Goal: Information Seeking & Learning: Learn about a topic

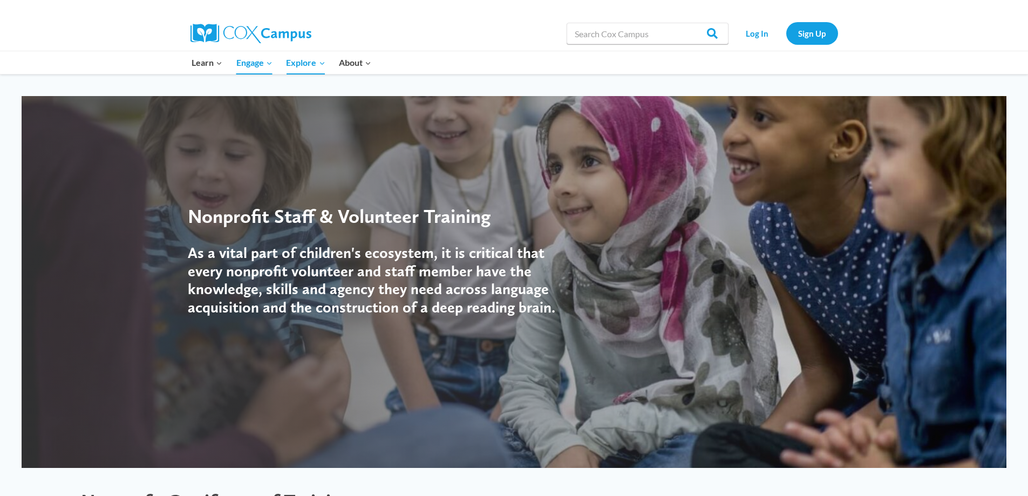
click at [1024, 465] on div "Nonprofit Staff & Volunteer Training As a vital part of children's ecosystem, i…" at bounding box center [514, 270] width 1028 height 393
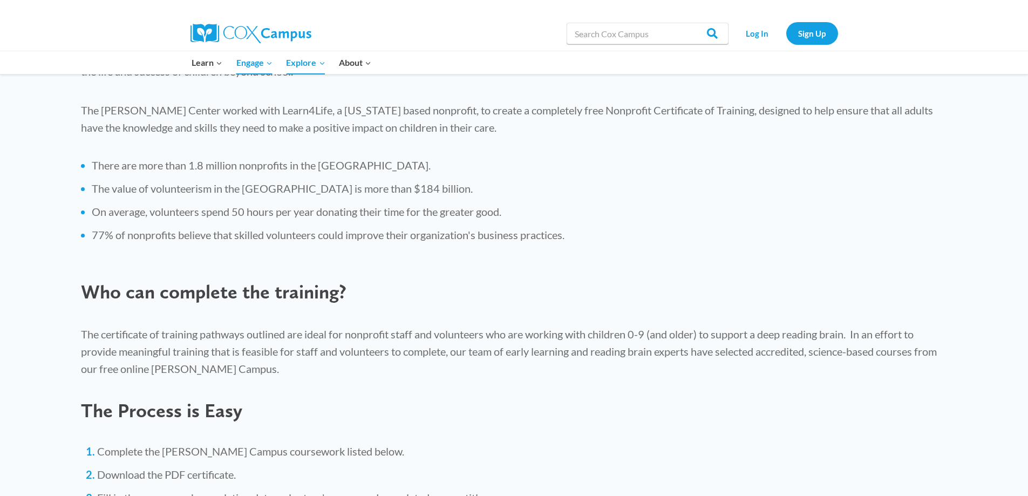
scroll to position [587, 0]
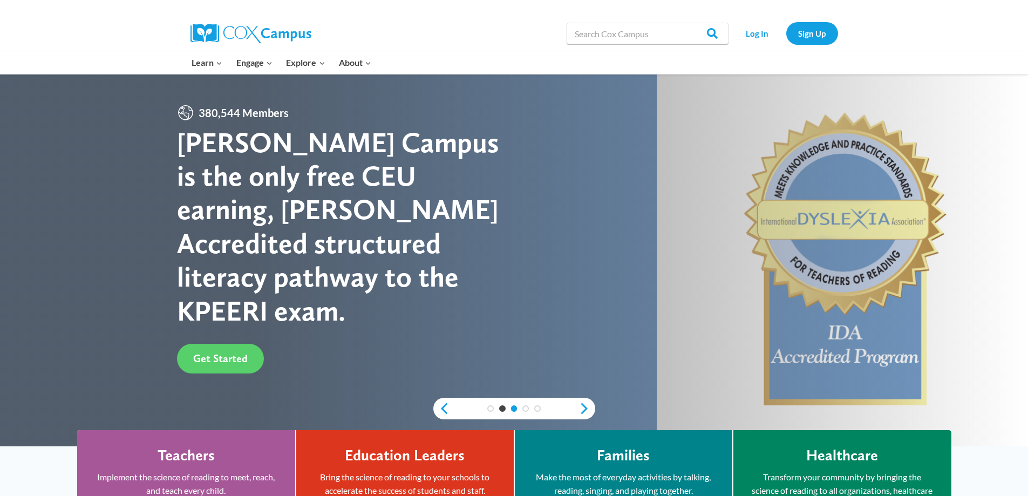
click at [513, 410] on link "3" at bounding box center [514, 408] width 6 height 6
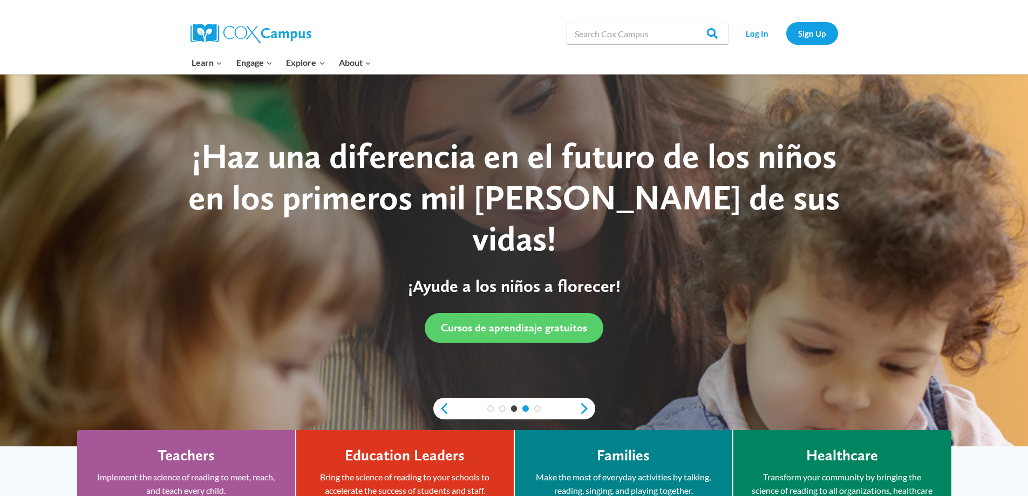
click at [526, 409] on link "4" at bounding box center [525, 408] width 6 height 6
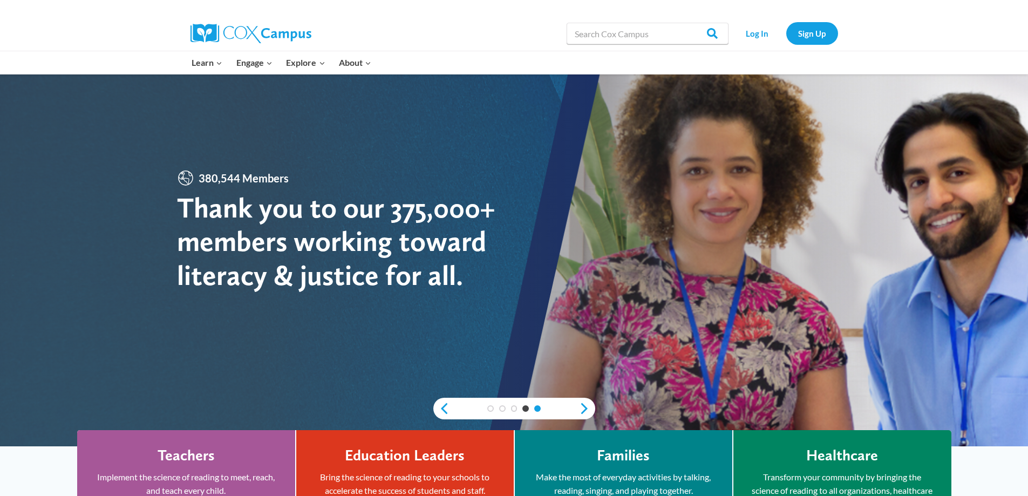
click at [536, 409] on link "5" at bounding box center [537, 408] width 6 height 6
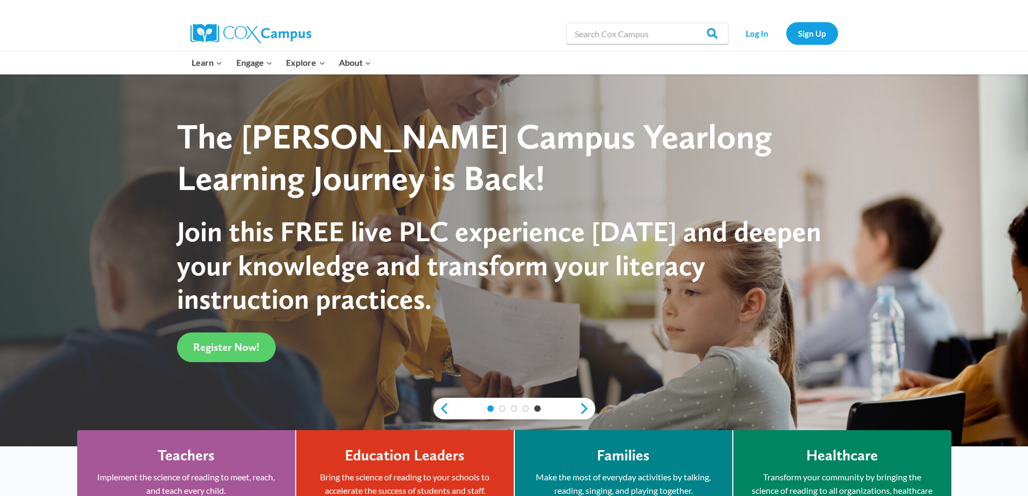
click at [491, 411] on link "1" at bounding box center [490, 408] width 6 height 6
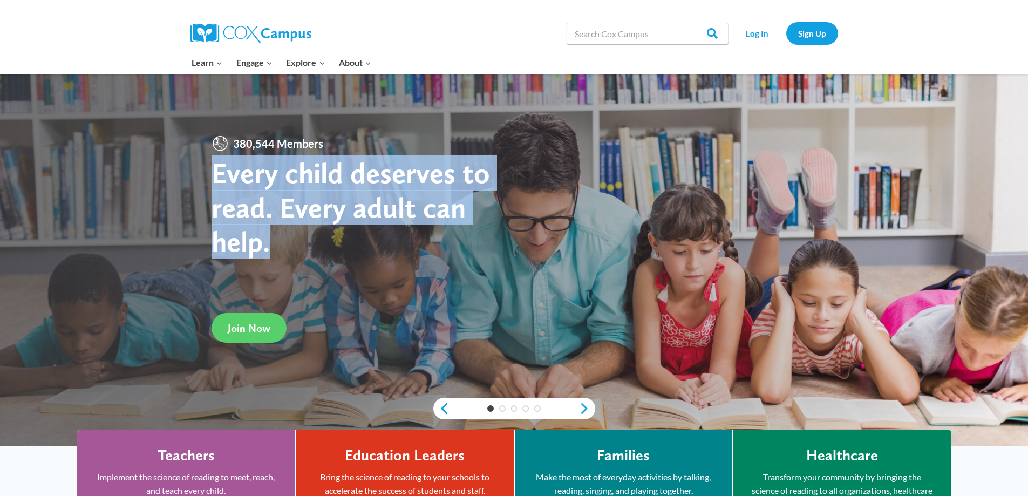
drag, startPoint x: 213, startPoint y: 175, endPoint x: 349, endPoint y: 232, distance: 147.1
click at [349, 232] on h1 "Every child deserves to read. Every adult can help." at bounding box center [363, 207] width 303 height 103
copy strong "Every child deserves to read. Every adult can help."
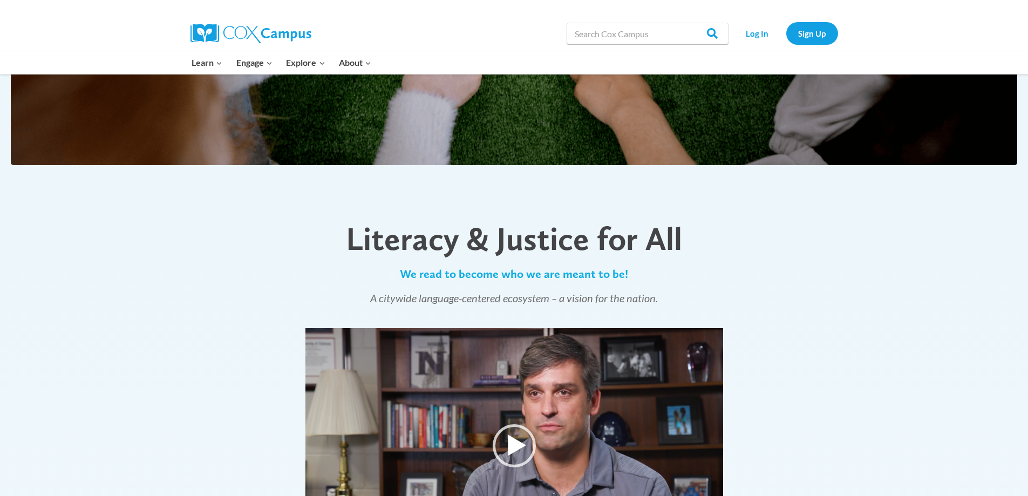
scroll to position [416, 0]
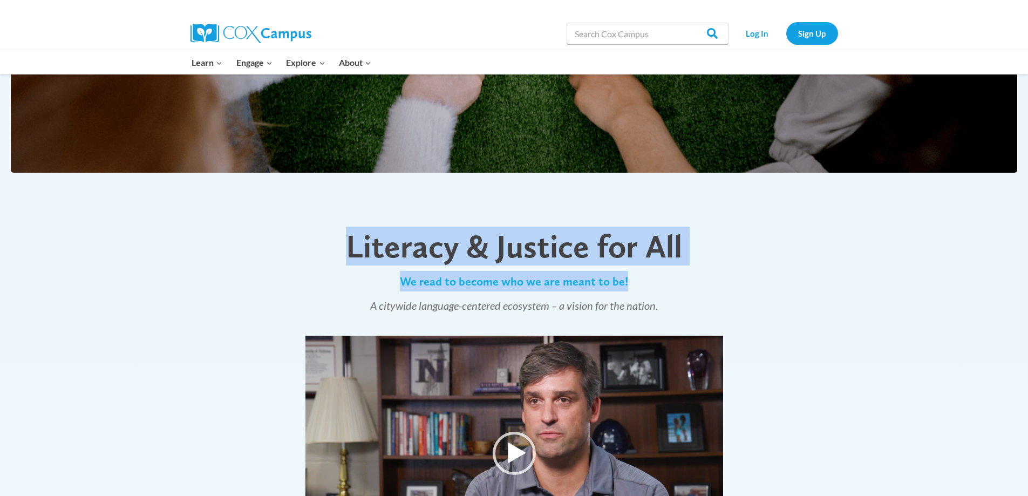
drag, startPoint x: 343, startPoint y: 253, endPoint x: 636, endPoint y: 277, distance: 294.1
copy div "Literacy & Justice for All We read to become who we are meant to be!"
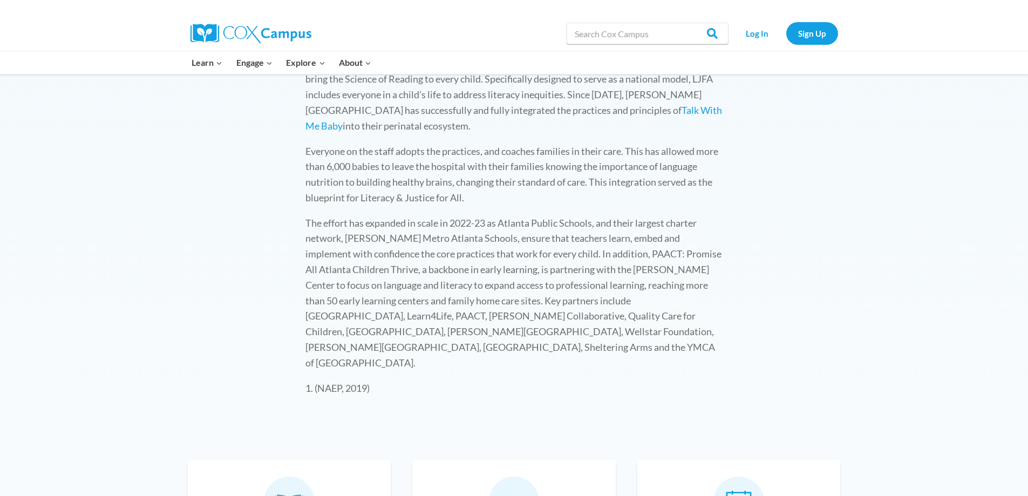
scroll to position [1603, 0]
